Goal: Check status: Check status

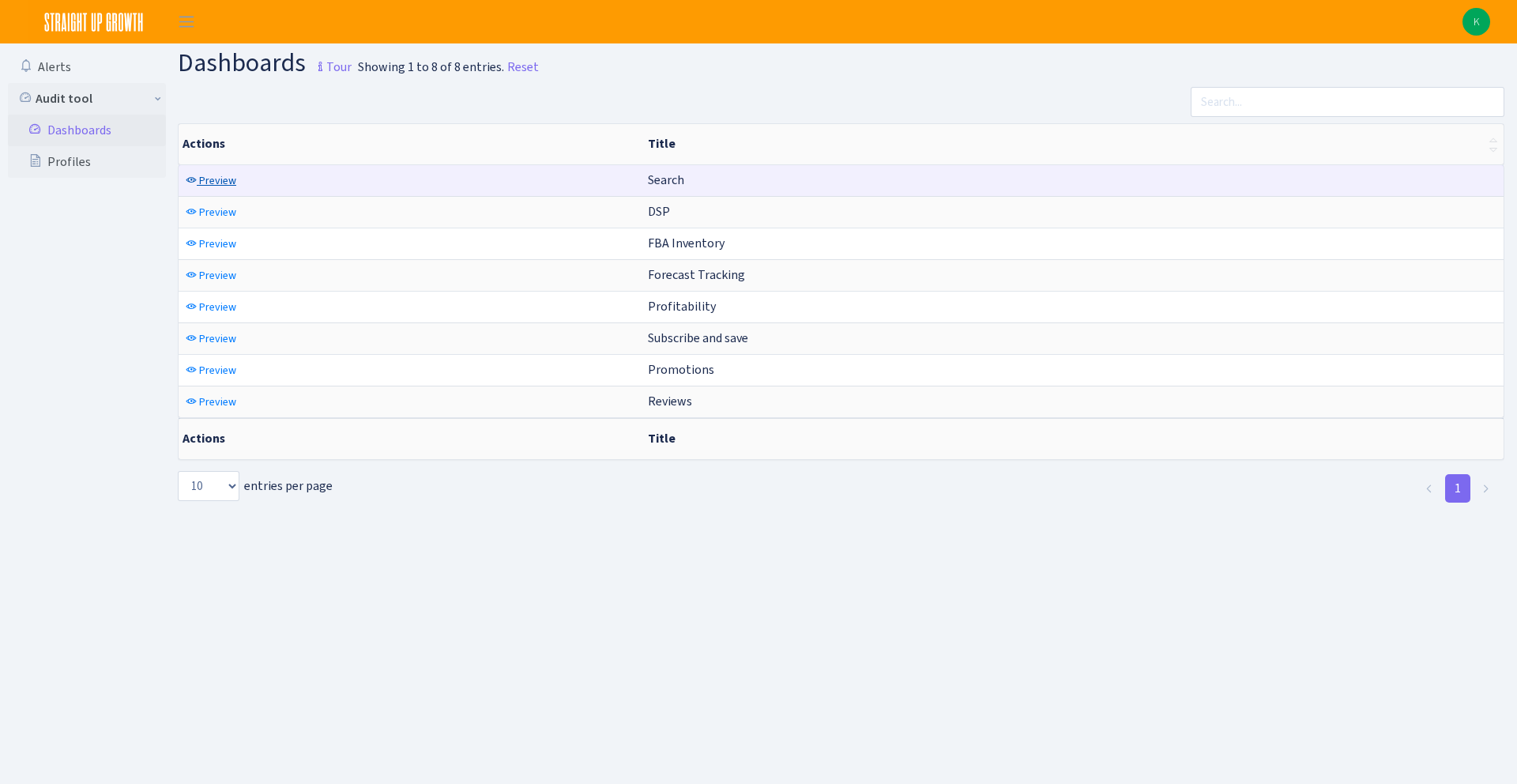
click at [222, 185] on span "Preview" at bounding box center [217, 180] width 37 height 15
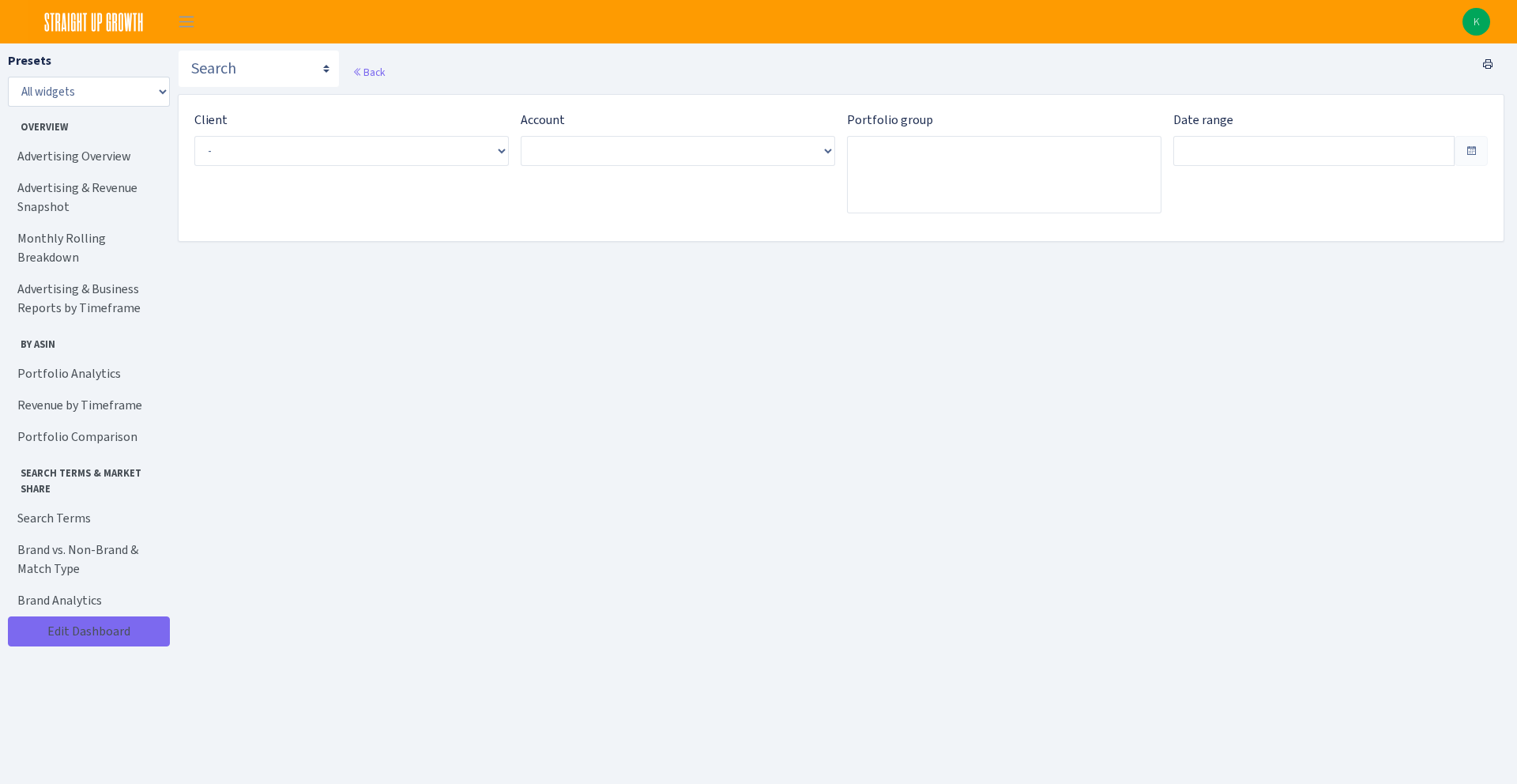
type input "[DATE] - [DATE]"
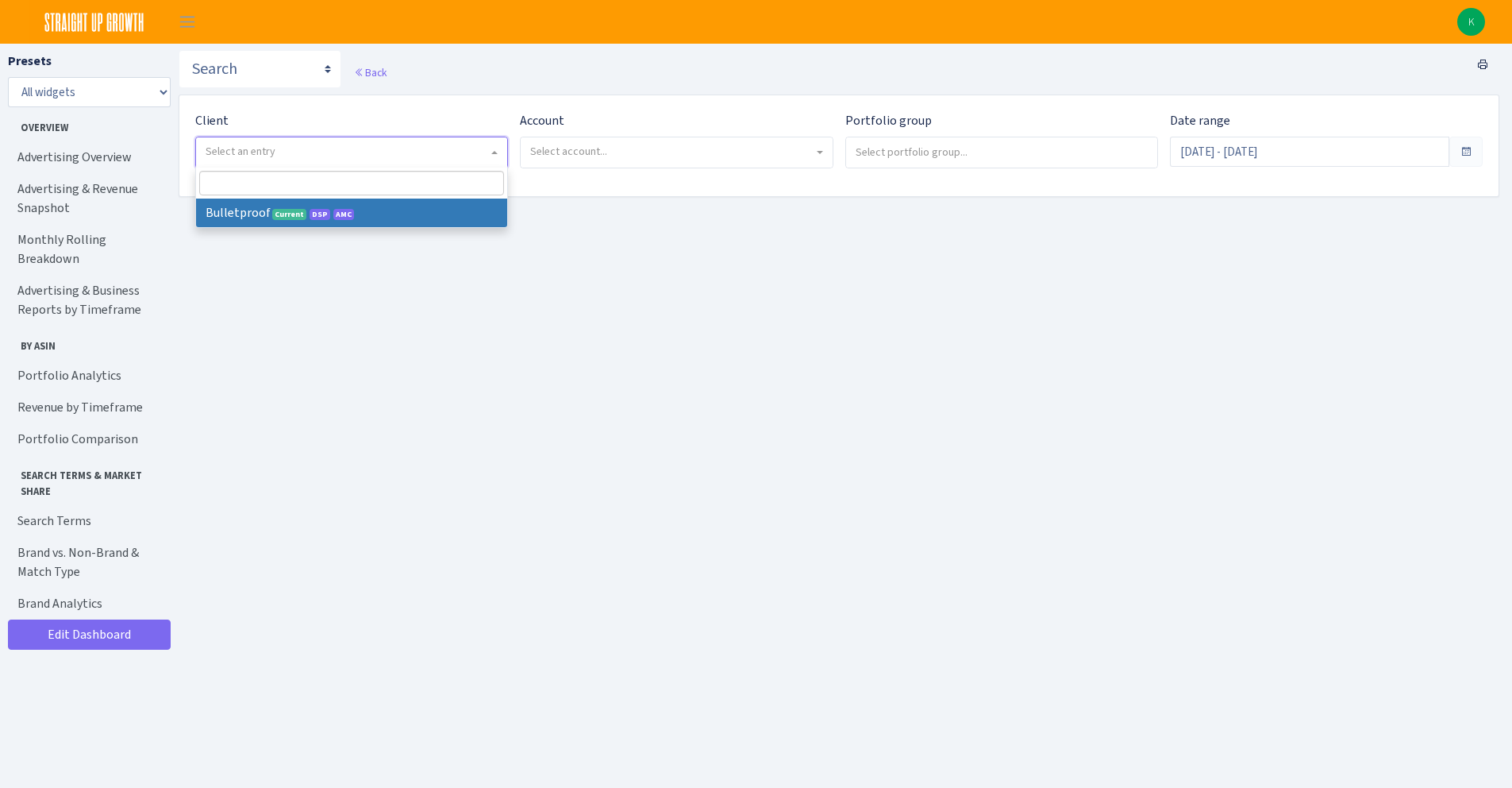
click at [361, 165] on span "Select an entry" at bounding box center [351, 152] width 311 height 30
select select "409"
select select
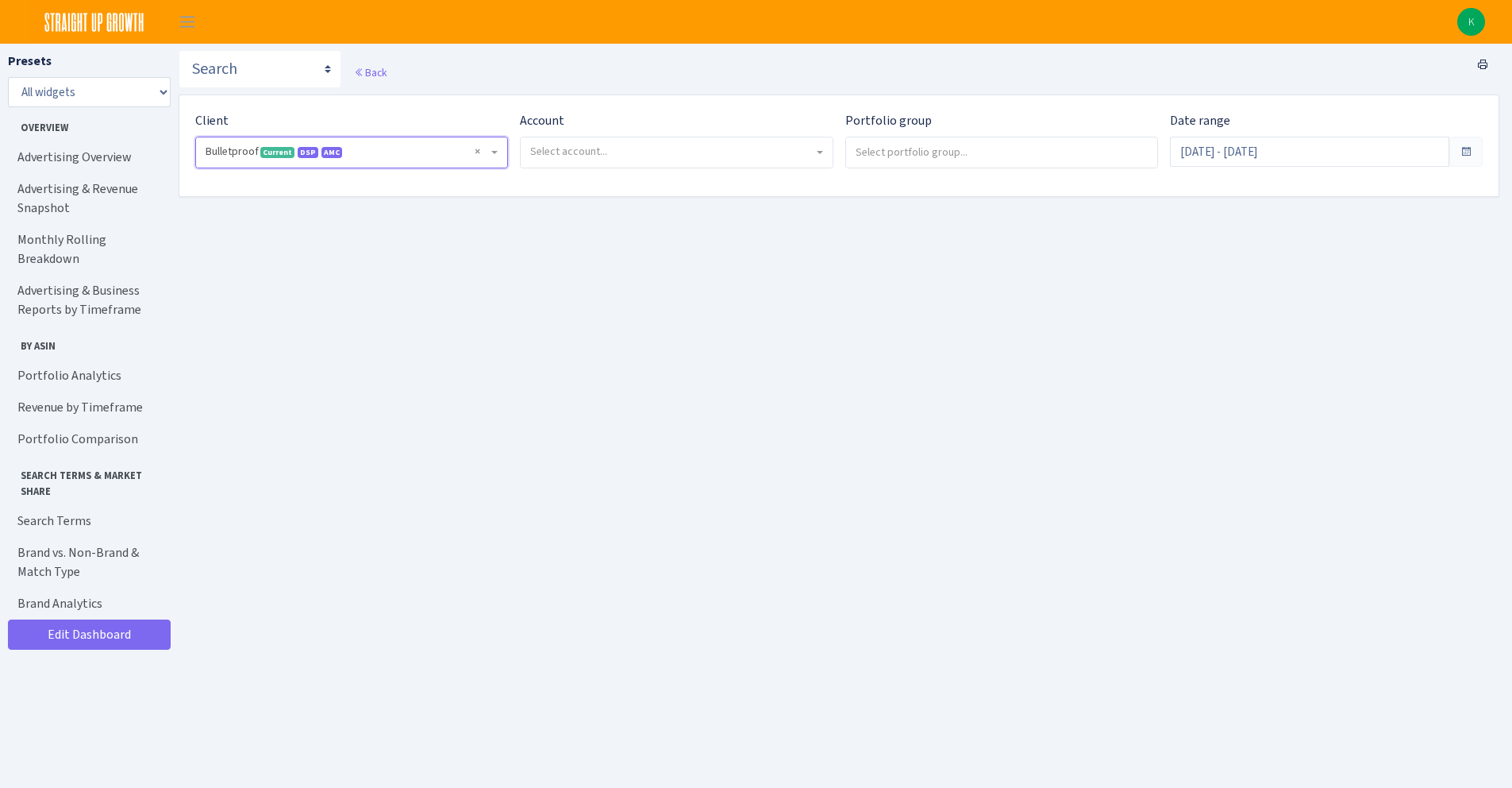
drag, startPoint x: 764, startPoint y: 113, endPoint x: 754, endPoint y: 119, distance: 11.7
click at [763, 113] on div "Account Select account..." at bounding box center [676, 139] width 313 height 58
click at [698, 146] on span "Select account..." at bounding box center [671, 151] width 283 height 15
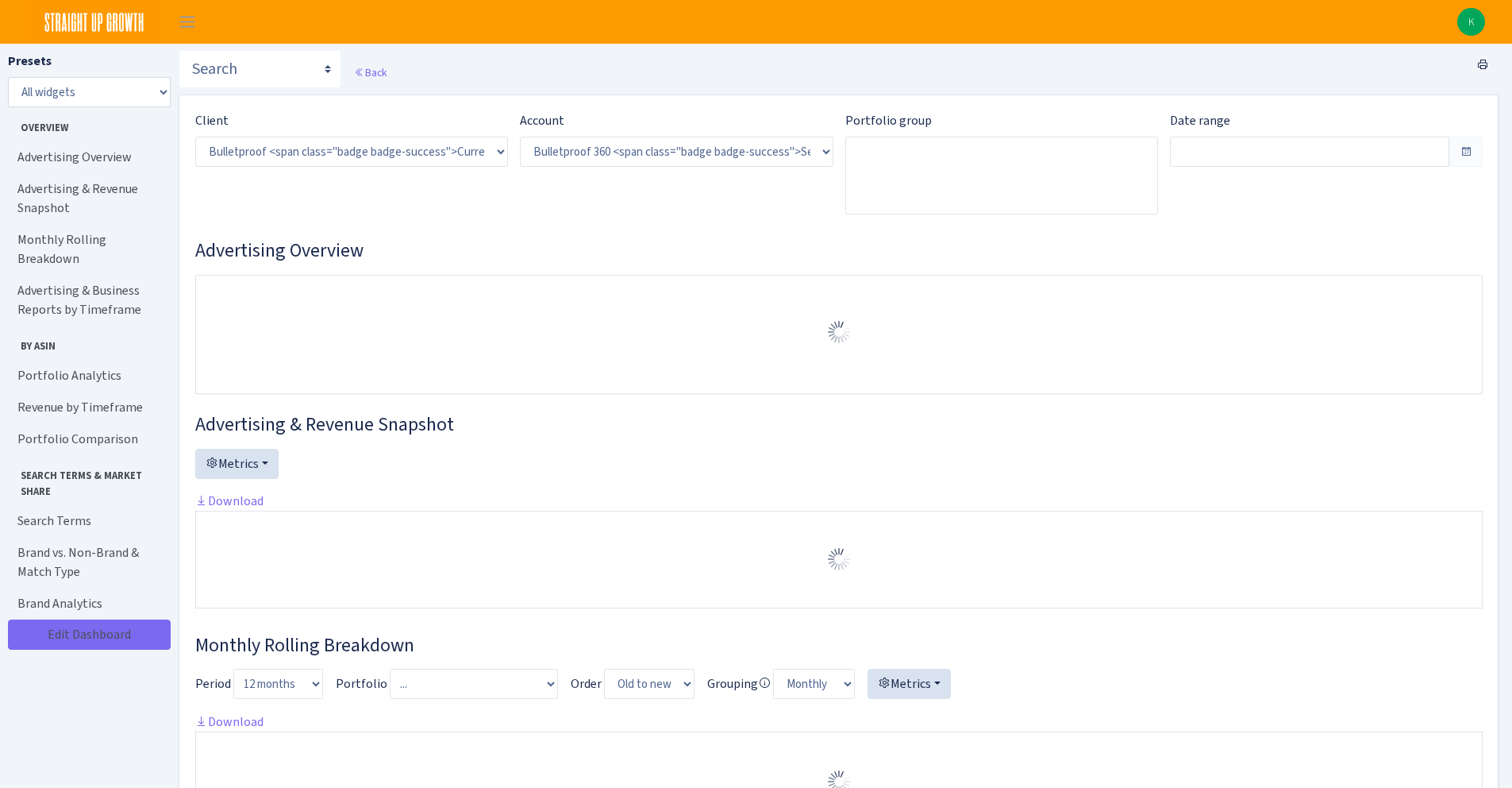
select select "3235730245795869"
type input "Aug 3, 2025 - Sep 1, 2025"
type input "Jul 4, 2025 - Aug 2, 2025"
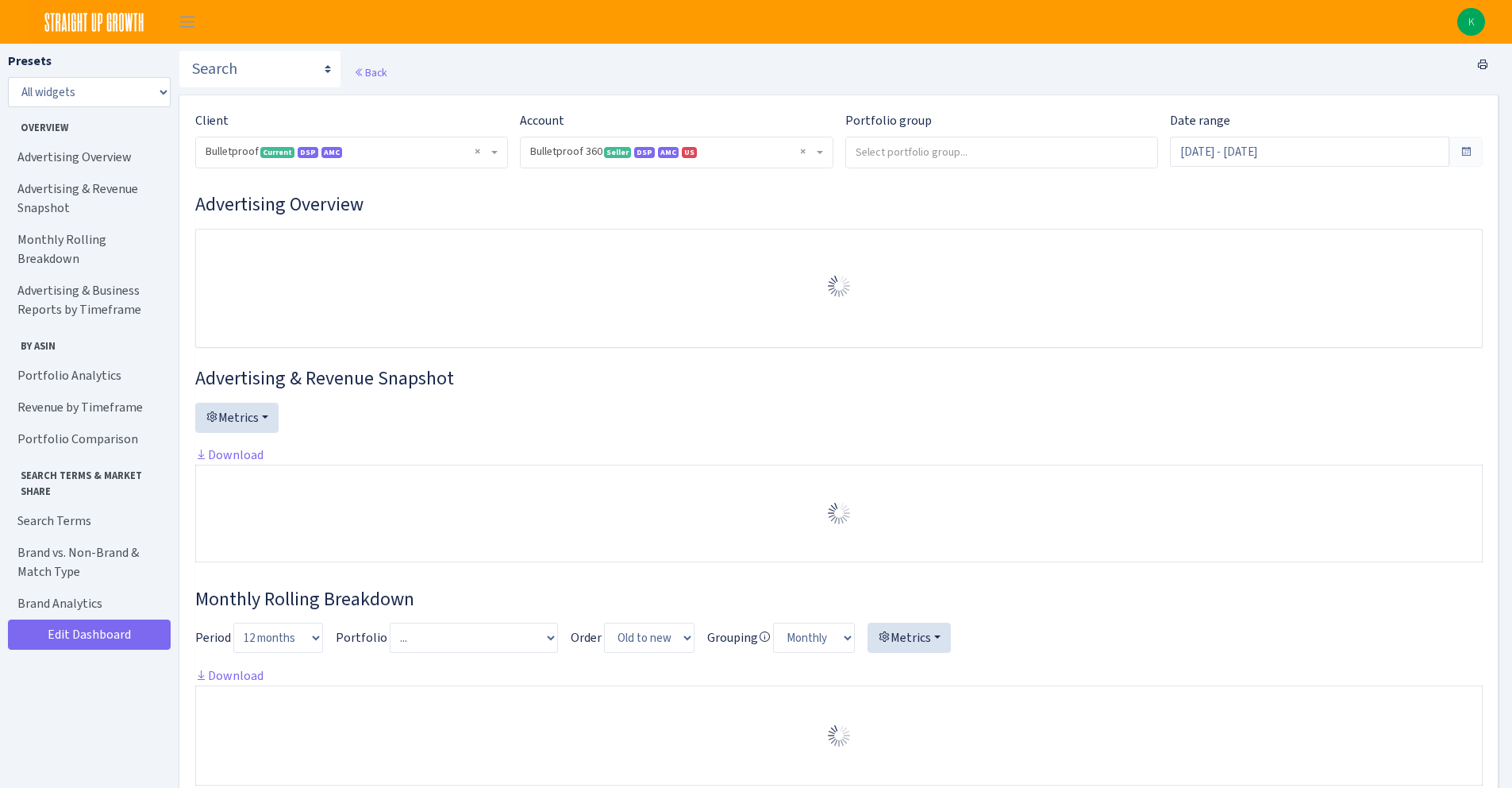
click at [954, 144] on input "search" at bounding box center [1002, 151] width 311 height 28
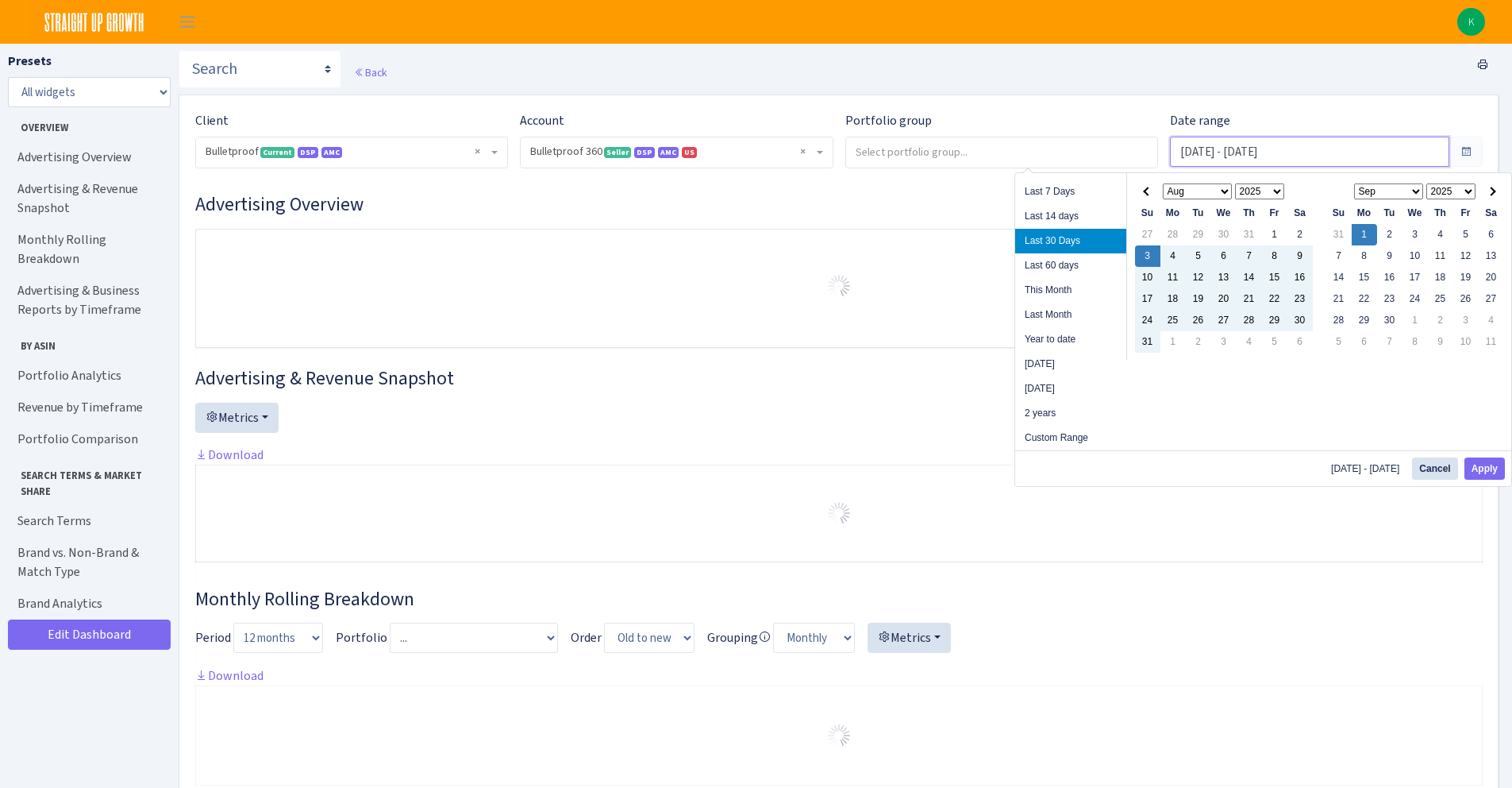
click at [1258, 154] on input "Aug 3, 2025 - Sep 1, 2025" at bounding box center [1309, 151] width 279 height 30
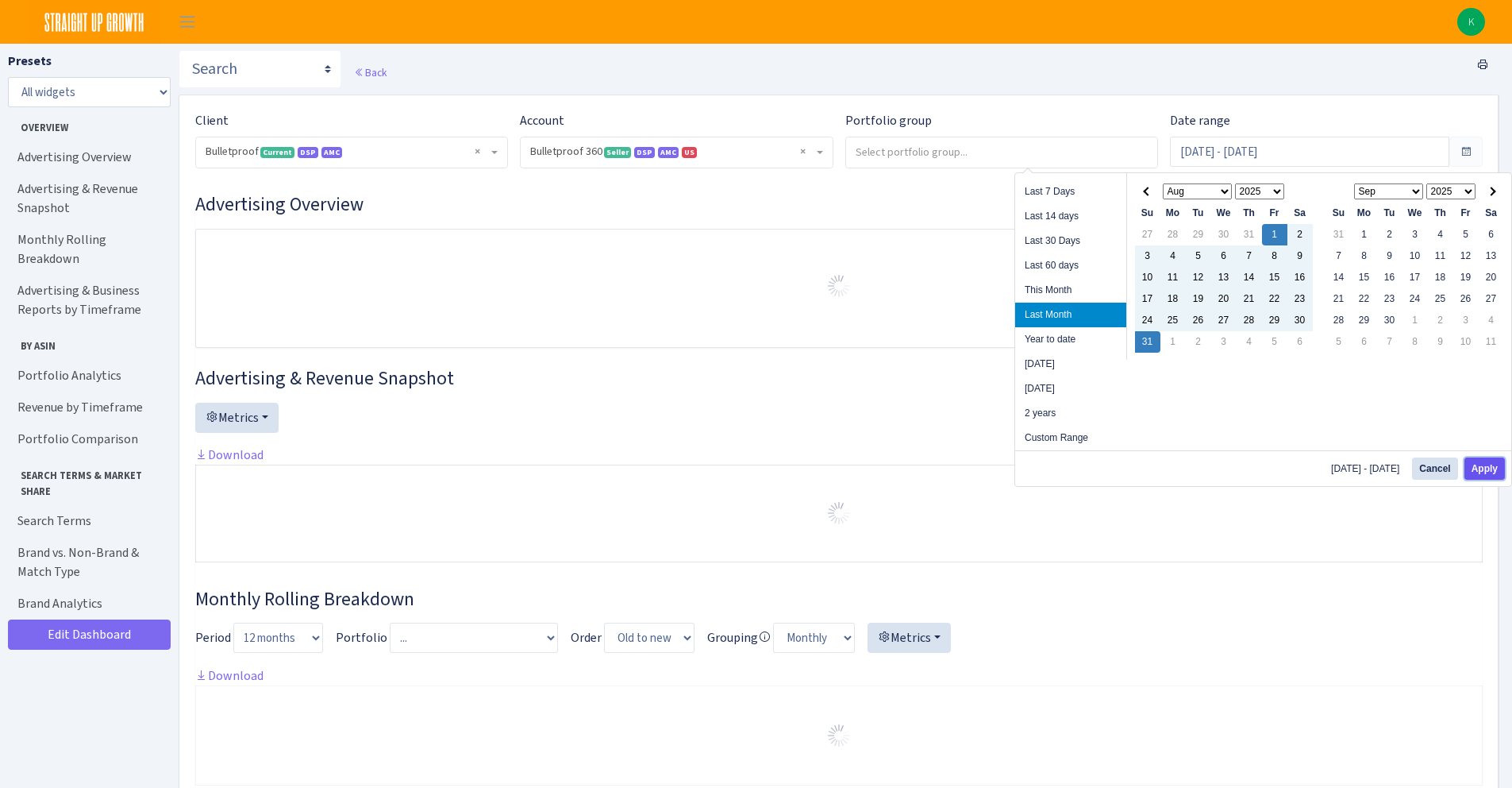
click at [1488, 476] on button "Apply" at bounding box center [1485, 468] width 40 height 22
type input "Aug 1, 2025 - Aug 31, 2025"
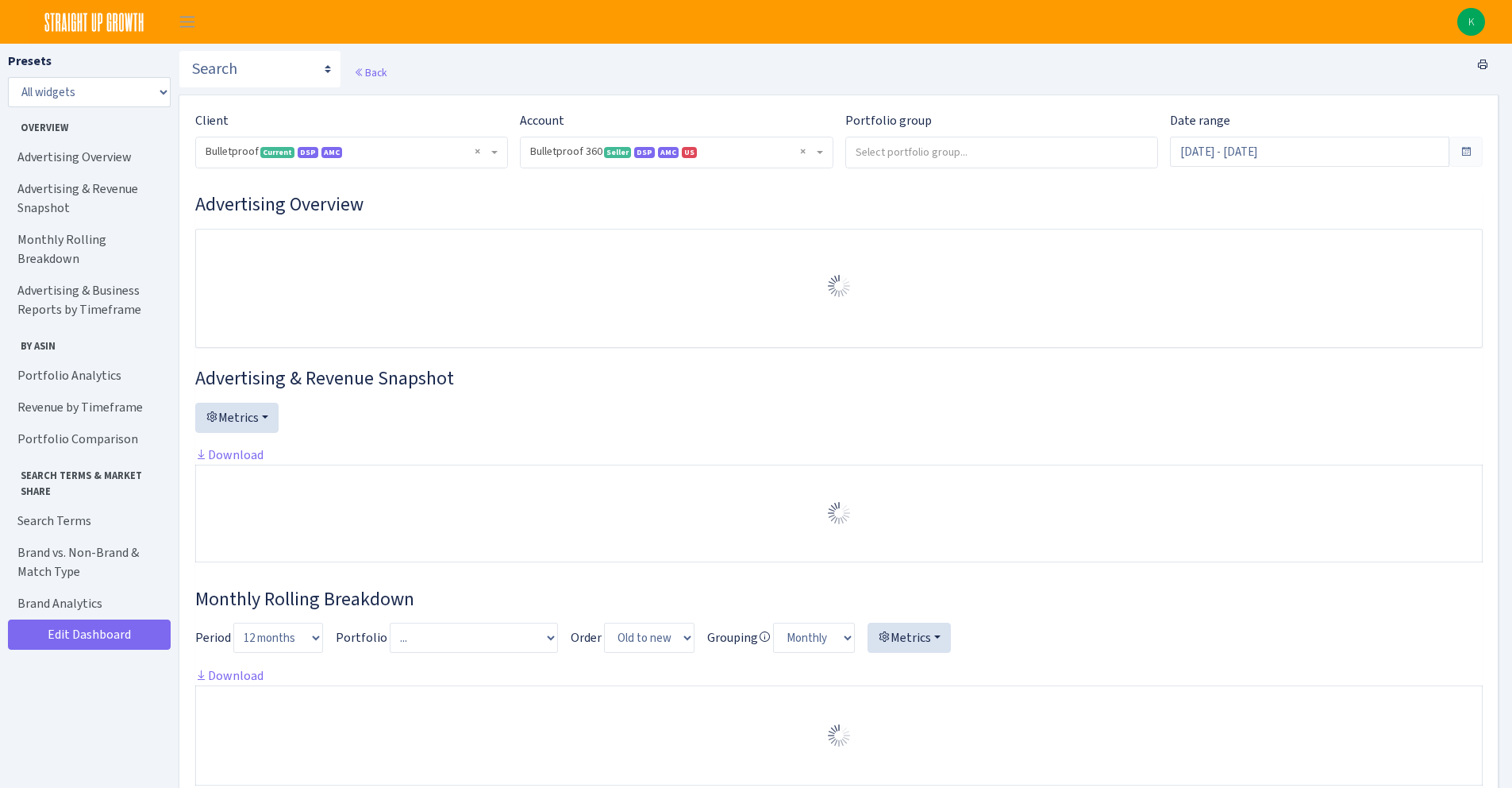
select select "3235730245795869"
